Goal: Find specific page/section: Find specific page/section

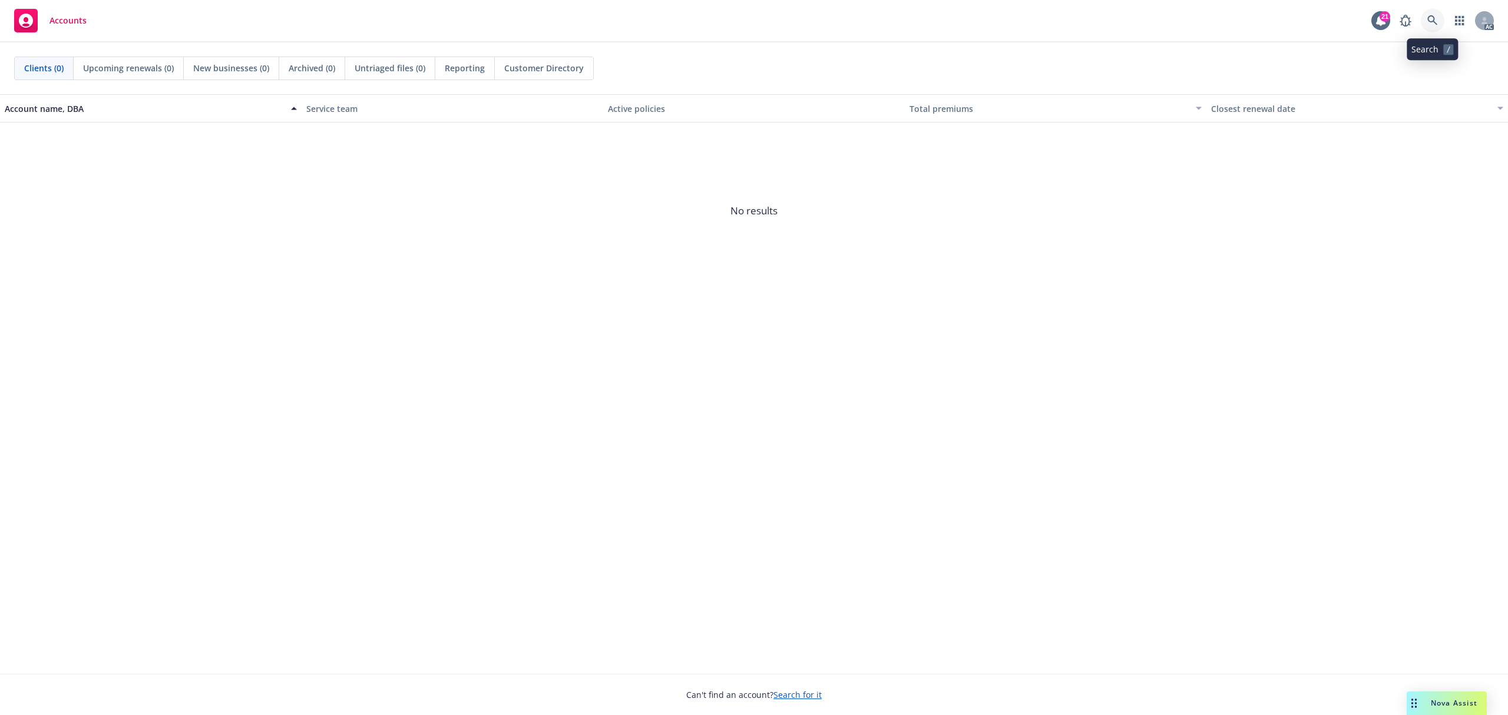
click at [1433, 19] on icon at bounding box center [1433, 20] width 11 height 11
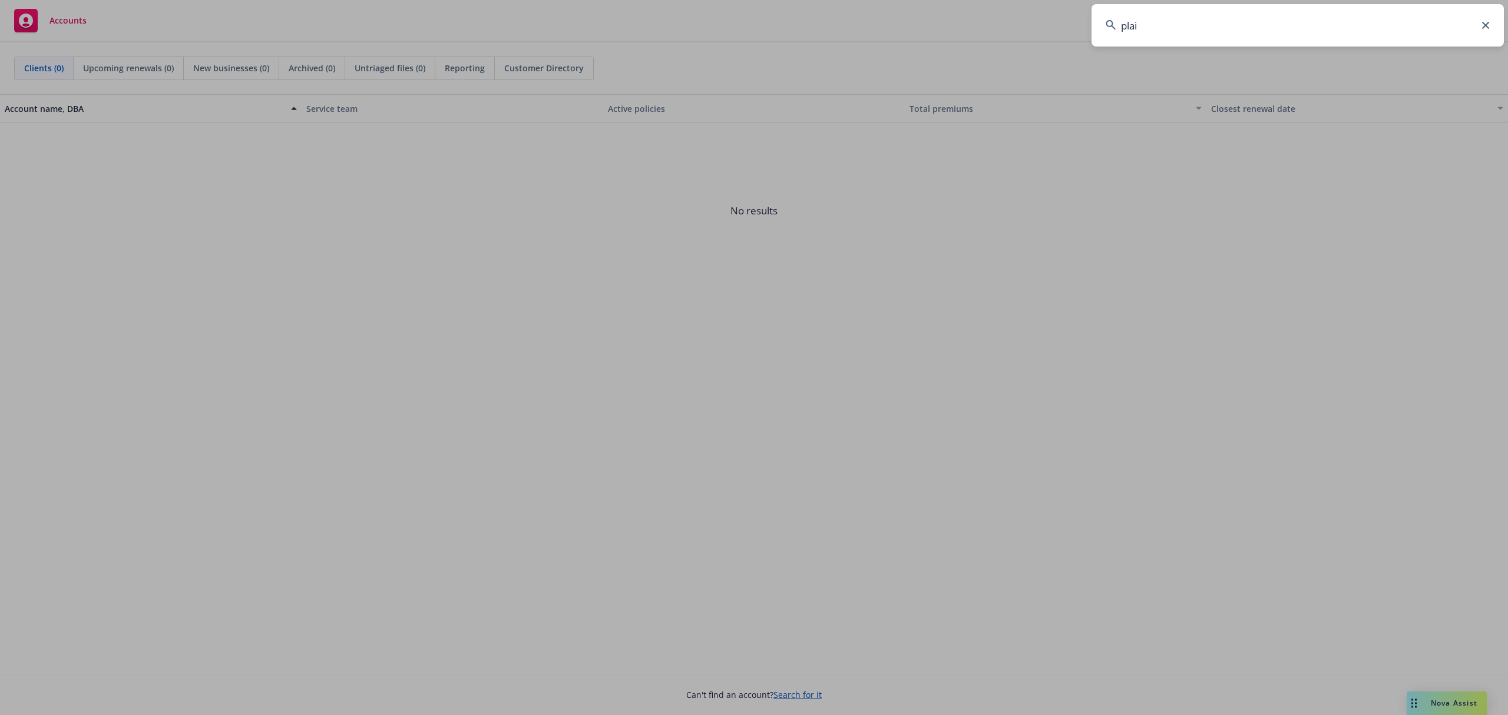
type input "plaid"
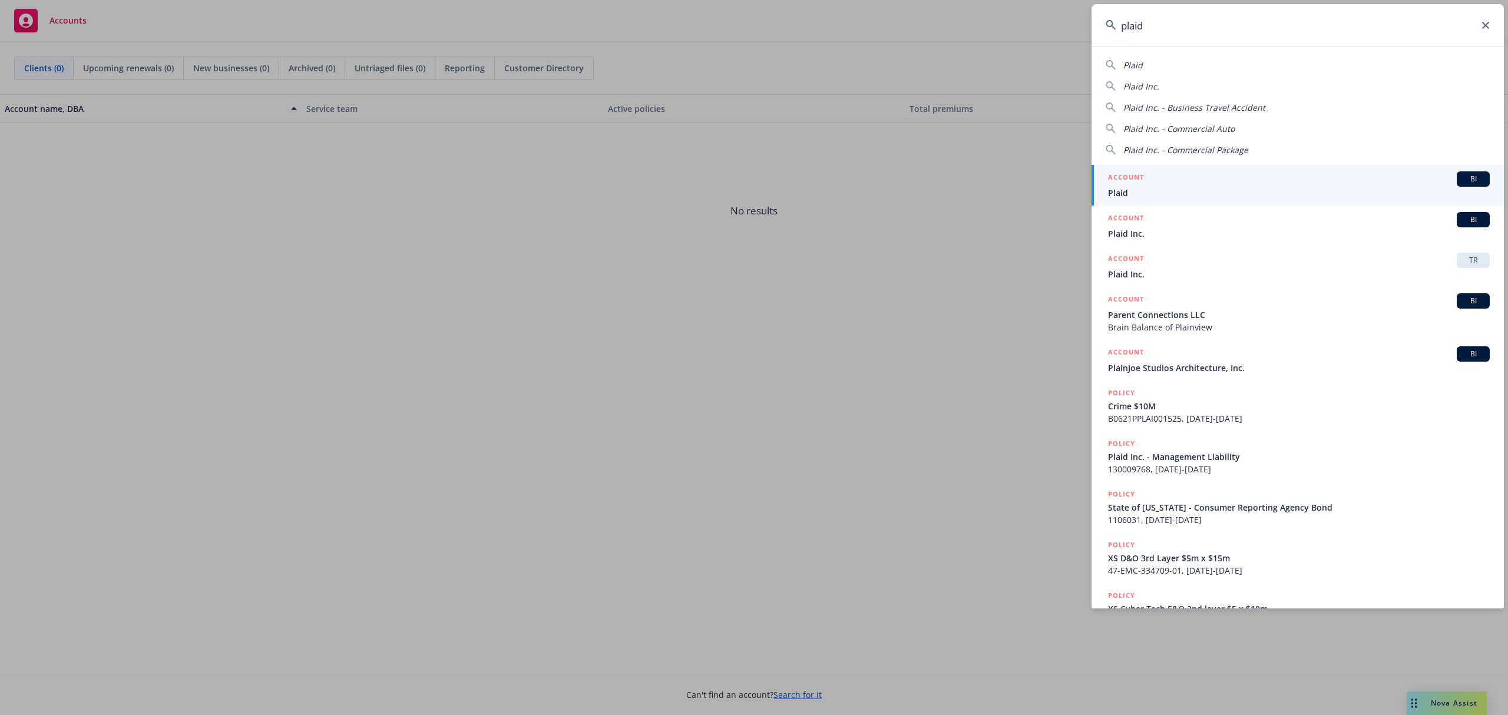
click at [1228, 200] on link "ACCOUNT BI Plaid" at bounding box center [1298, 185] width 412 height 41
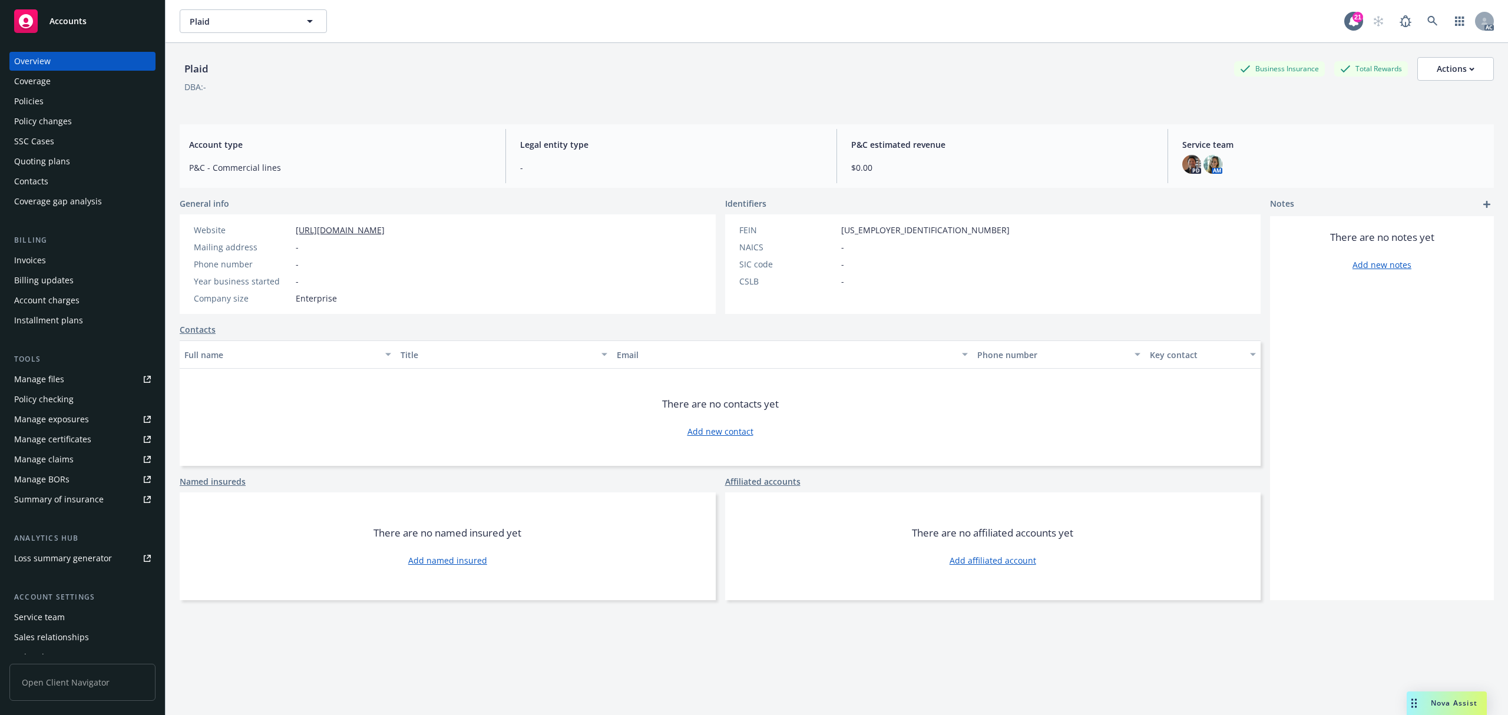
click at [45, 103] on div "Policies" at bounding box center [82, 101] width 137 height 19
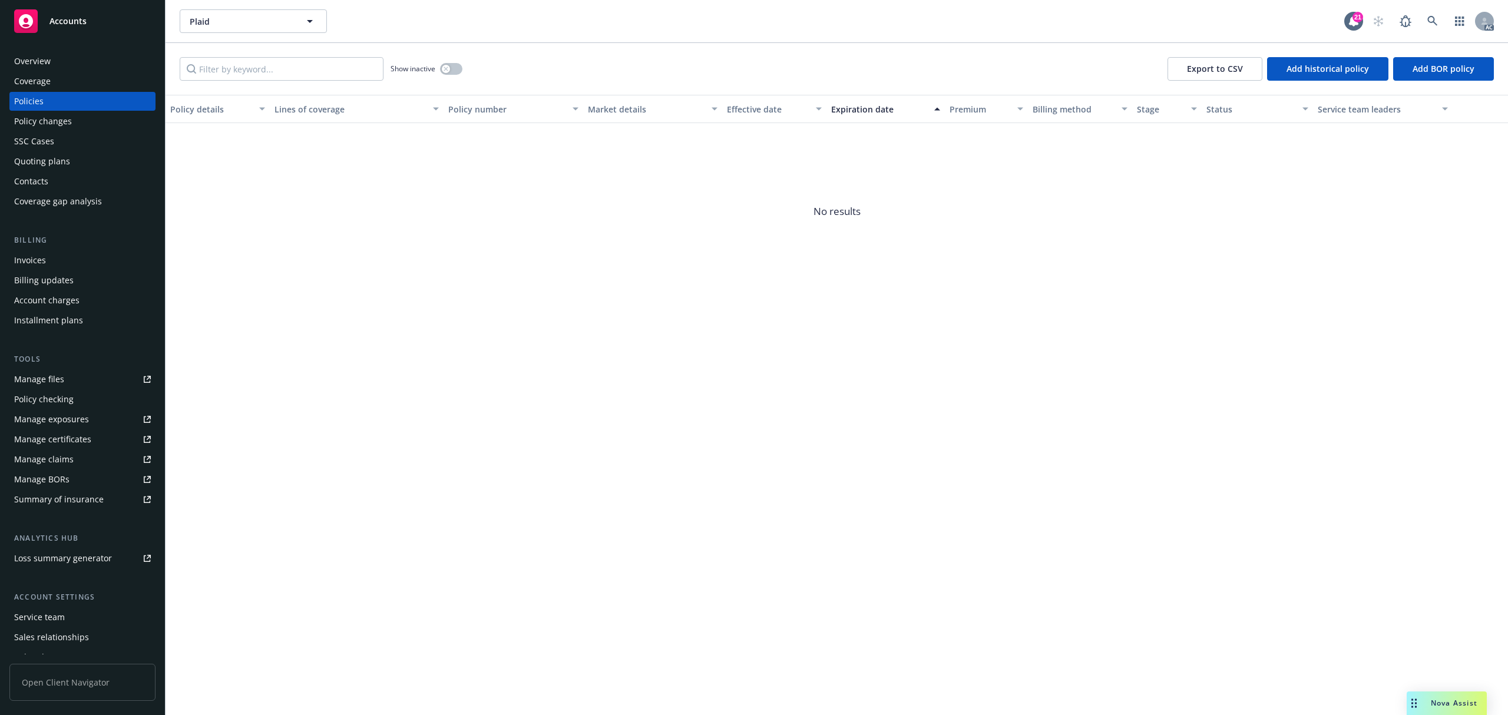
click at [45, 101] on div "Policies" at bounding box center [82, 101] width 137 height 19
click at [1436, 19] on icon at bounding box center [1433, 21] width 11 height 11
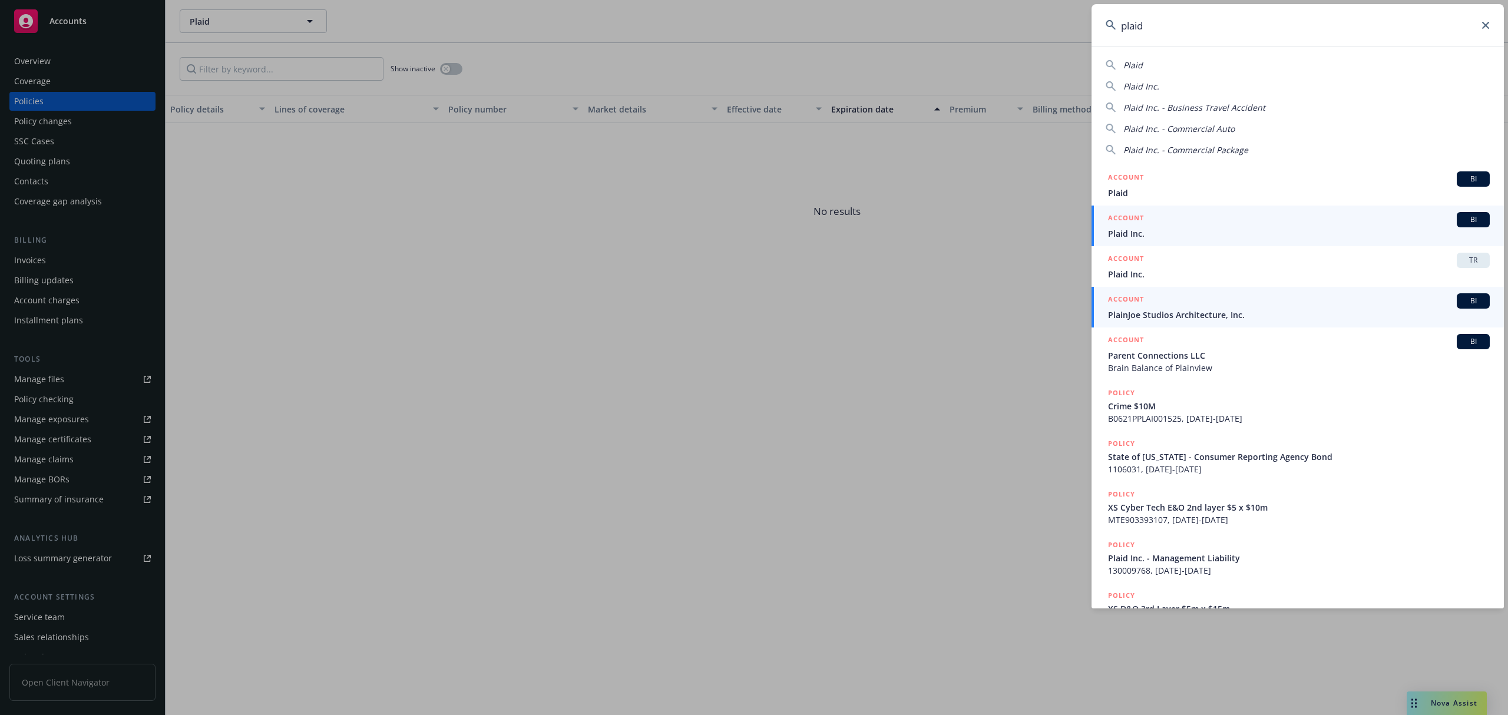
type input "plaid"
click at [1301, 220] on div "ACCOUNT BI" at bounding box center [1299, 219] width 382 height 15
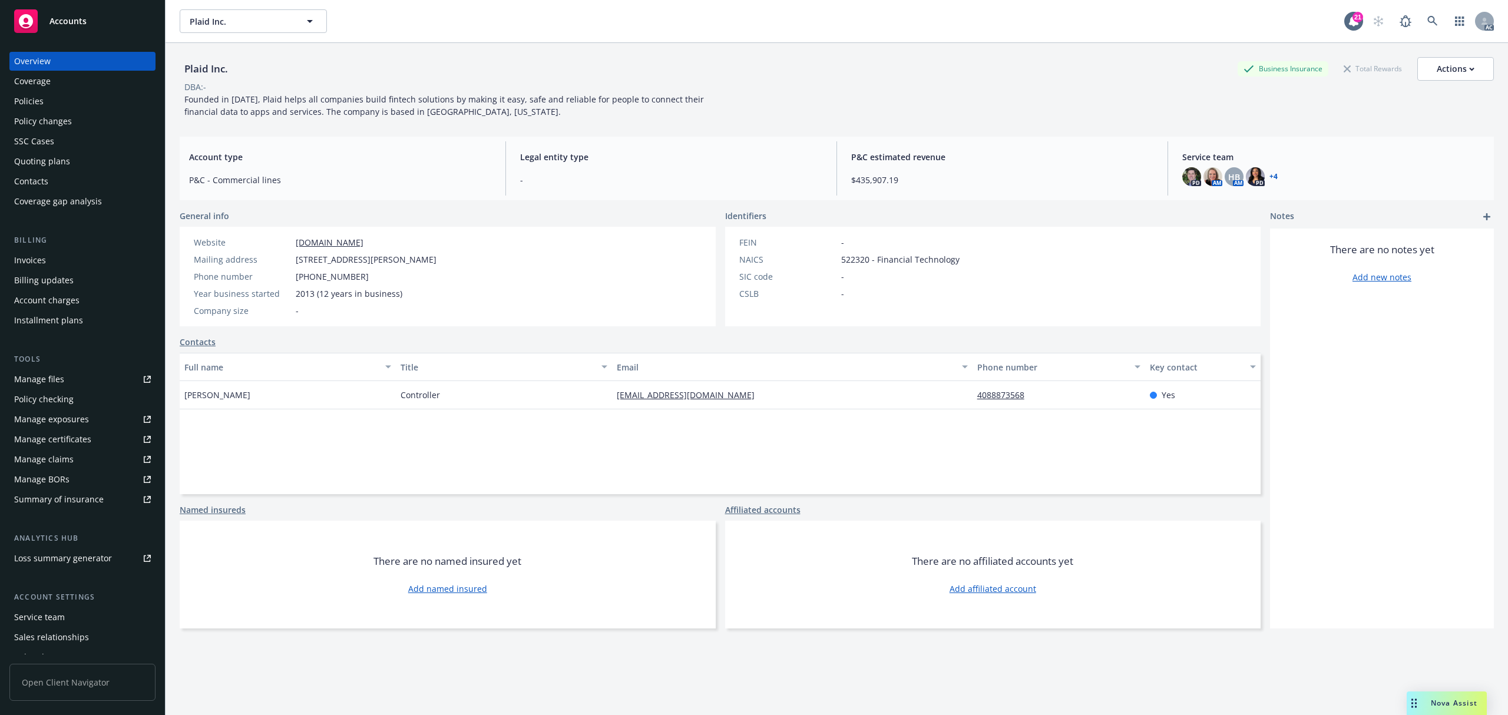
click at [44, 102] on div "Policies" at bounding box center [82, 101] width 137 height 19
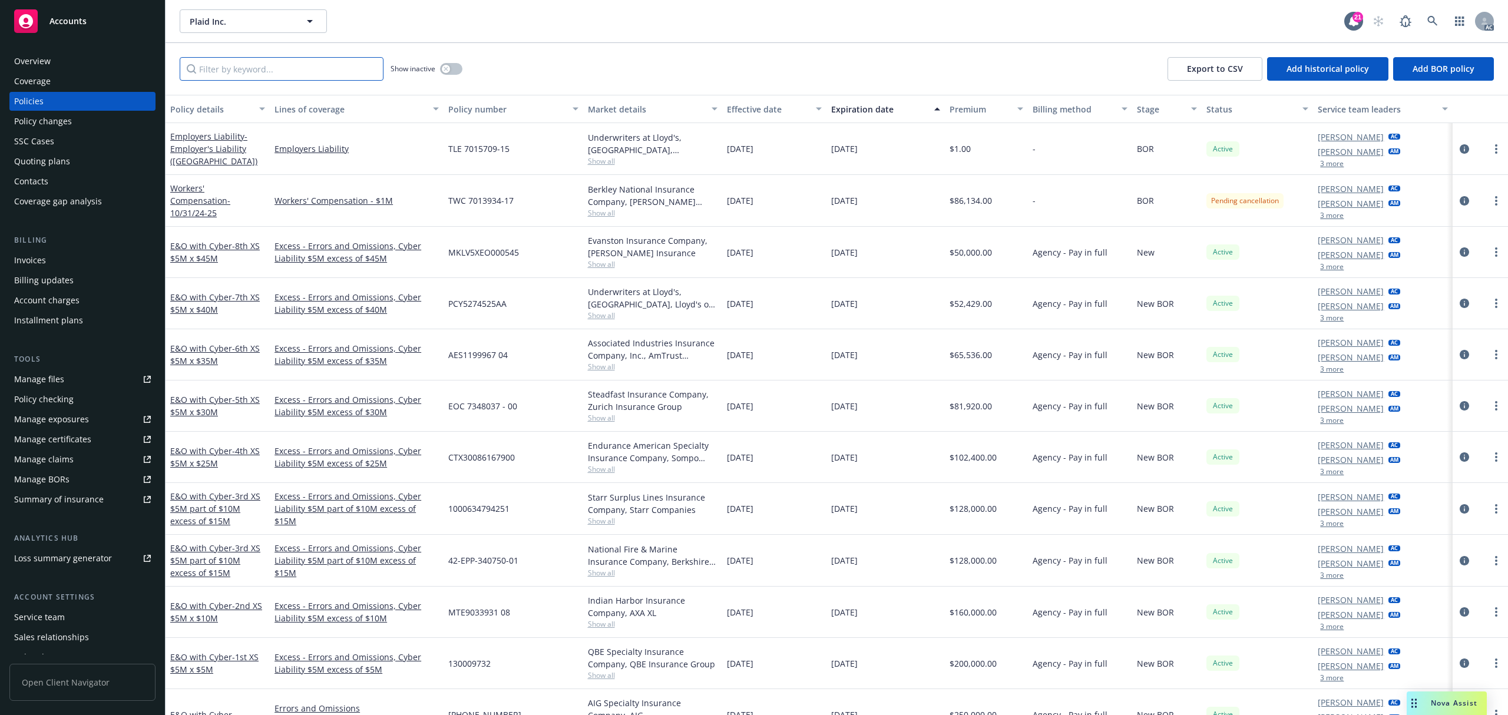
click at [272, 65] on input "Filter by keyword..." at bounding box center [282, 69] width 204 height 24
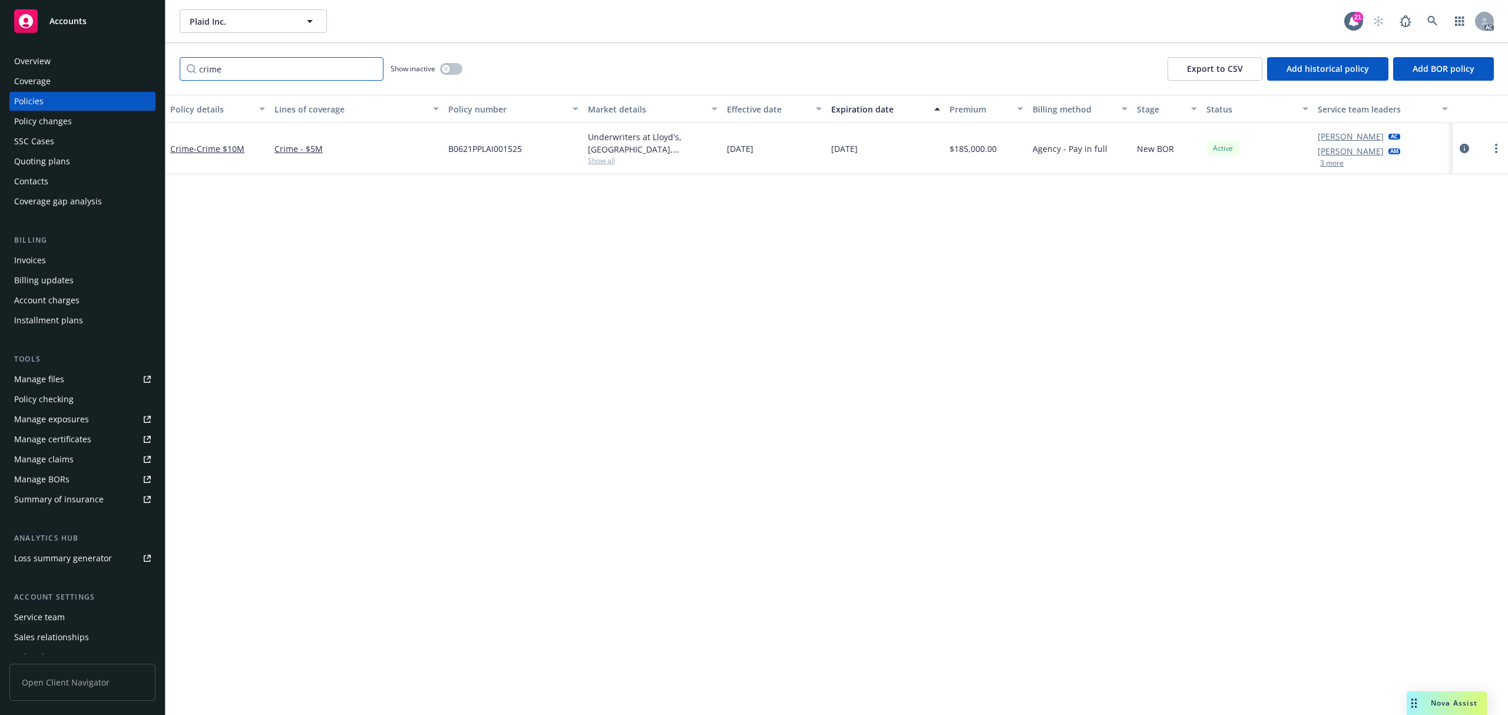
type input "crime"
